Goal: Task Accomplishment & Management: Manage account settings

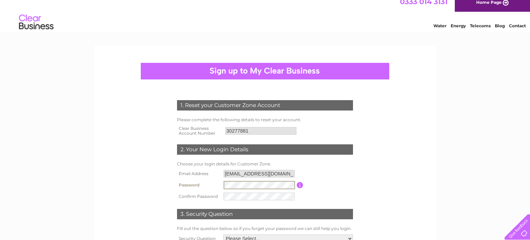
scroll to position [7, 0]
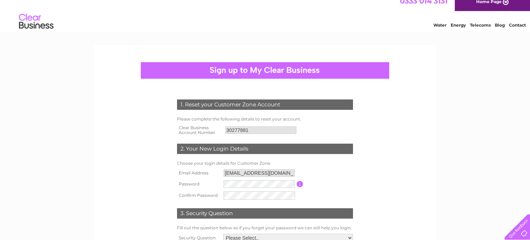
click at [417, 138] on form "1. Reset your Customer Zone Account Please complete the following details to re…" at bounding box center [265, 186] width 328 height 200
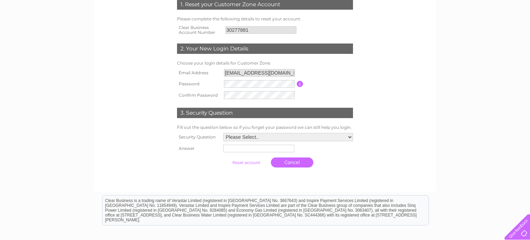
scroll to position [107, 0]
click at [304, 135] on select "Please Select.. In what town or city was your first job? In what town or city d…" at bounding box center [288, 137] width 130 height 8
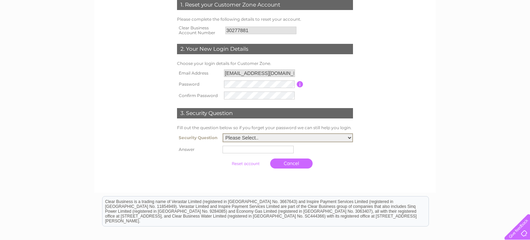
select select "1"
click at [224, 133] on select "Please Select.. In what town or city was your first job? In what town or city d…" at bounding box center [287, 137] width 130 height 9
click at [255, 145] on input "text" at bounding box center [257, 149] width 71 height 8
type input "Halbeath"
click at [300, 163] on link "Cancel" at bounding box center [292, 163] width 42 height 10
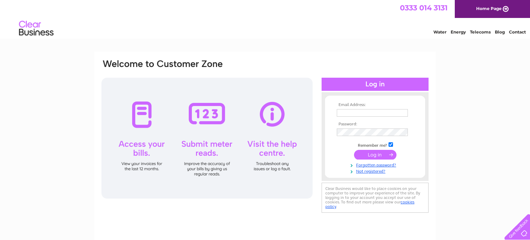
click at [354, 112] on input "text" at bounding box center [372, 113] width 71 height 8
click at [348, 114] on input "text" at bounding box center [372, 113] width 71 height 8
type input "danscottpt@gmail.com"
click at [391, 144] on input "checkbox" at bounding box center [390, 144] width 4 height 4
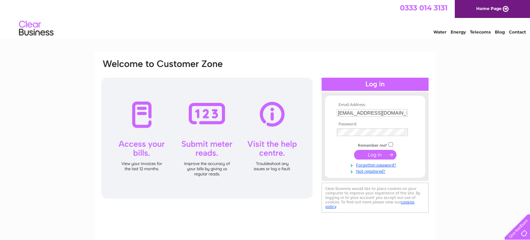
checkbox input "true"
click at [382, 154] on input "submit" at bounding box center [375, 155] width 42 height 10
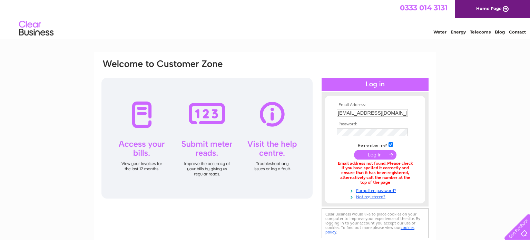
click at [382, 154] on input "submit" at bounding box center [375, 155] width 42 height 10
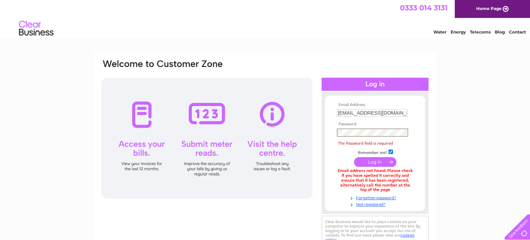
click at [382, 154] on td "Remember me?" at bounding box center [375, 151] width 80 height 7
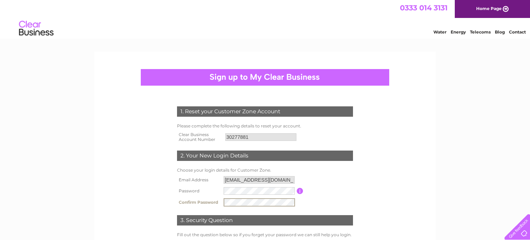
click at [328, 194] on td "Password must be at least 6 characters long" at bounding box center [328, 190] width 51 height 11
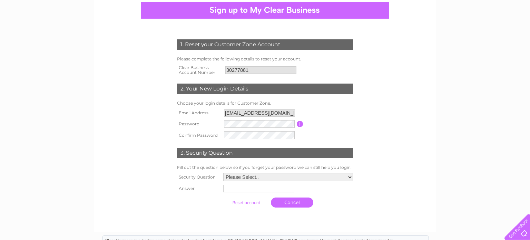
scroll to position [66, 0]
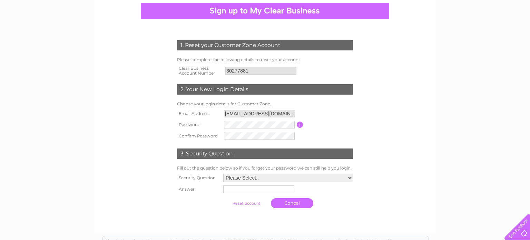
click at [291, 178] on select "Please Select.. In what town or city was your first job? In what town or city d…" at bounding box center [288, 177] width 130 height 8
select select "1"
click at [224, 174] on select "Please Select.. In what town or city was your first job? In what town or city d…" at bounding box center [287, 177] width 130 height 9
click at [273, 191] on input "text" at bounding box center [257, 190] width 71 height 8
type input "Halbeath"
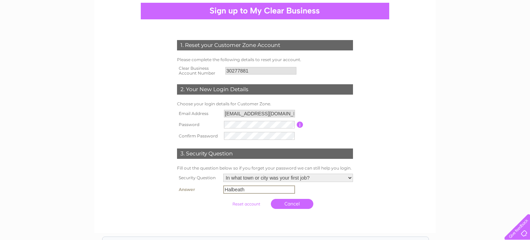
click at [254, 204] on input "submit" at bounding box center [246, 204] width 42 height 10
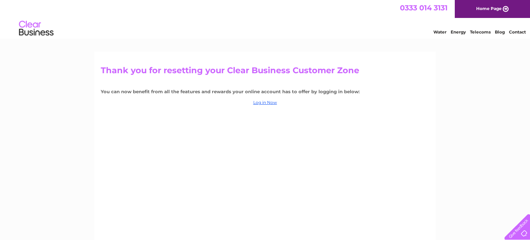
click at [267, 105] on div "Thank you for resetting your Clear Business Customer Zone You can now benefit f…" at bounding box center [264, 148] width 341 height 193
click at [264, 103] on link "Log in Now" at bounding box center [265, 102] width 24 height 5
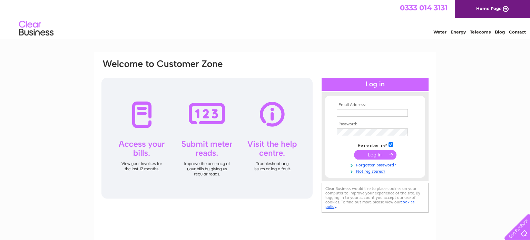
type input "[EMAIL_ADDRESS][DOMAIN_NAME]"
click at [380, 153] on input "submit" at bounding box center [375, 155] width 42 height 10
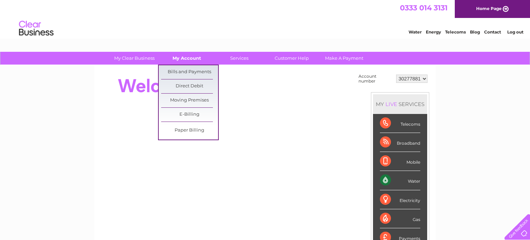
click at [191, 55] on link "My Account" at bounding box center [186, 58] width 57 height 13
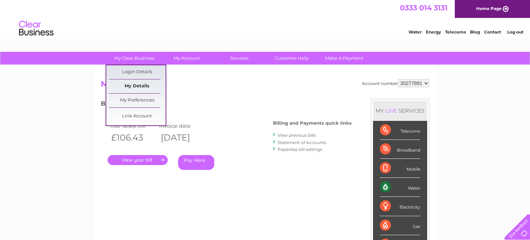
click at [133, 83] on link "My Details" at bounding box center [137, 86] width 57 height 14
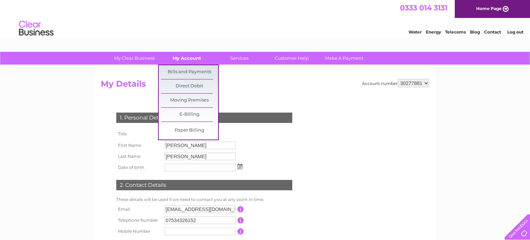
click at [198, 57] on link "My Account" at bounding box center [186, 58] width 57 height 13
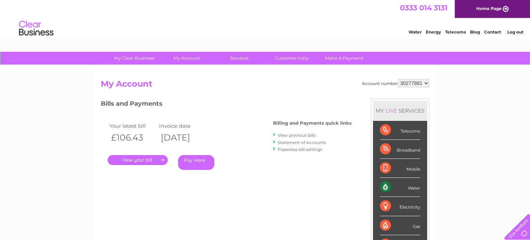
click at [309, 135] on link "View previous bills" at bounding box center [297, 134] width 38 height 5
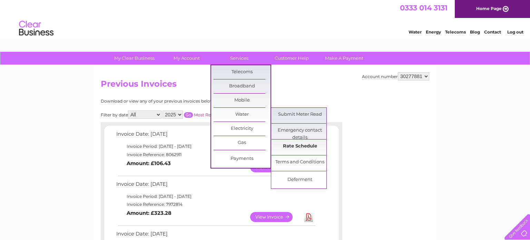
click at [324, 147] on link "Rate Schedule" at bounding box center [299, 146] width 57 height 14
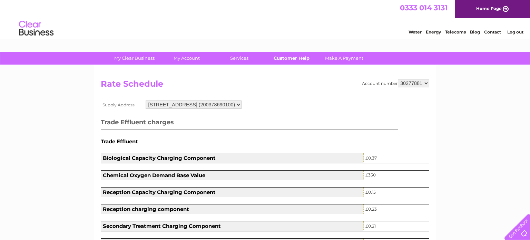
click at [298, 55] on link "Customer Help" at bounding box center [291, 58] width 57 height 13
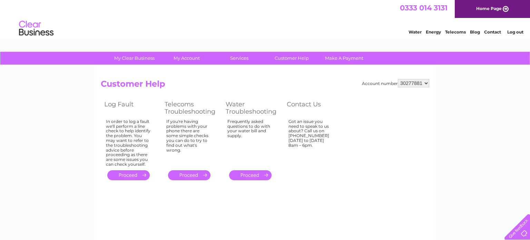
click at [258, 175] on link "." at bounding box center [250, 175] width 42 height 10
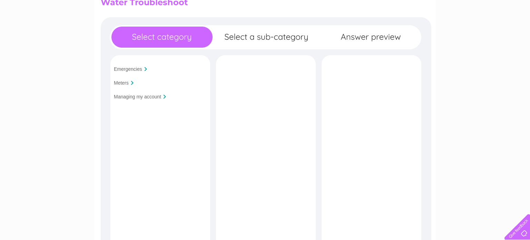
scroll to position [80, 0]
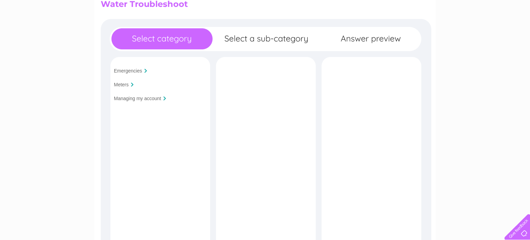
click at [119, 84] on input "Meters" at bounding box center [121, 85] width 15 height 6
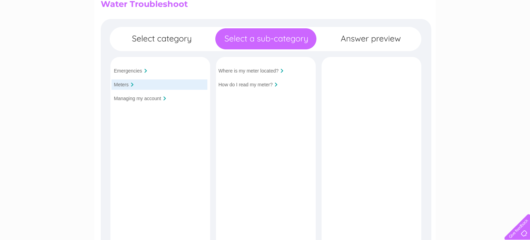
click at [132, 99] on input "Managing my account" at bounding box center [137, 99] width 47 height 6
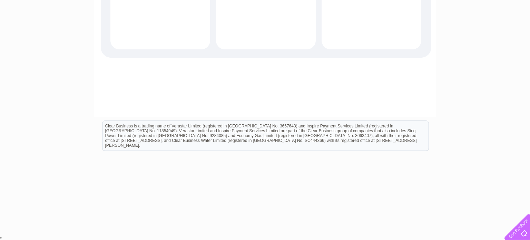
scroll to position [0, 0]
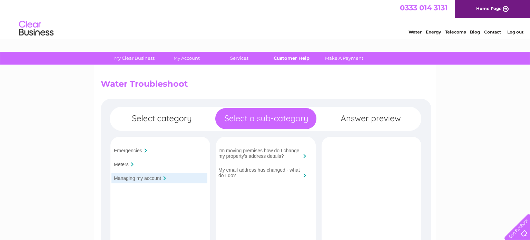
click at [284, 58] on link "Customer Help" at bounding box center [291, 58] width 57 height 13
